Goal: Task Accomplishment & Management: Use online tool/utility

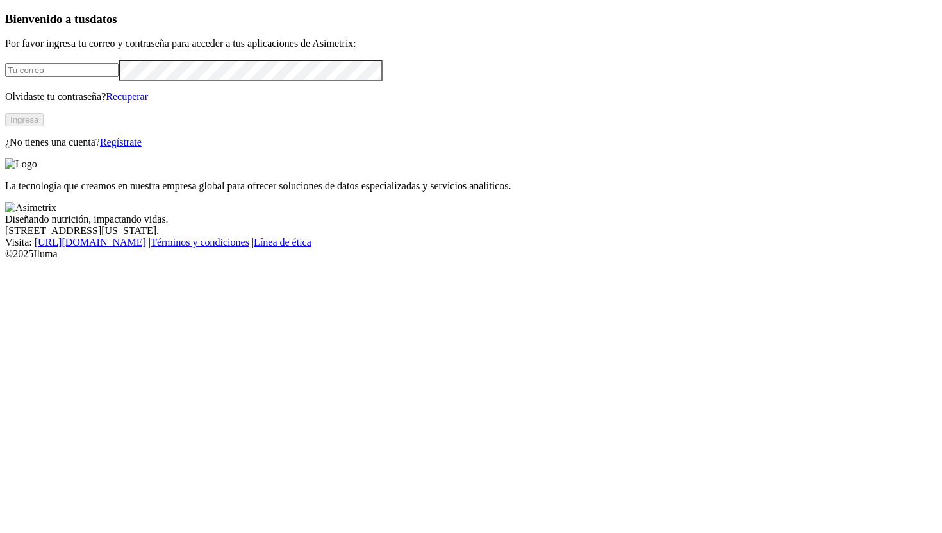
click at [92, 77] on input "email" at bounding box center [61, 69] width 113 height 13
type input "[PERSON_NAME][EMAIL_ADDRESS][PERSON_NAME][DOMAIN_NAME]"
click at [44, 126] on button "Ingresa" at bounding box center [24, 119] width 38 height 13
